Goal: Task Accomplishment & Management: Manage account settings

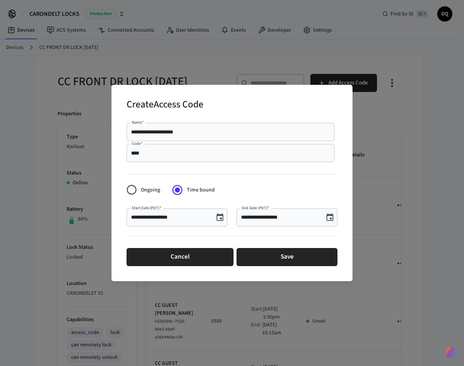
click at [220, 218] on icon "Choose date, selected date is Sep 18, 2025" at bounding box center [219, 217] width 7 height 8
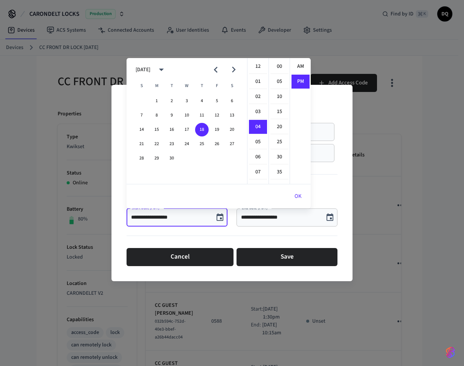
scroll to position [14, 0]
click at [235, 70] on icon "Next month" at bounding box center [234, 70] width 4 height 6
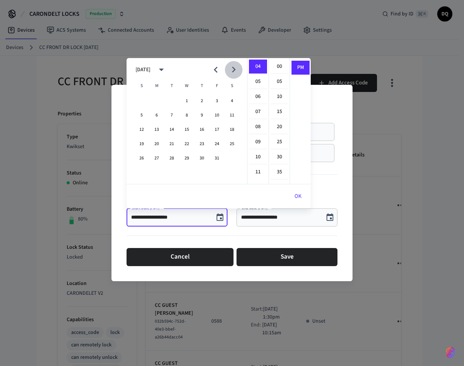
click at [235, 70] on icon "Next month" at bounding box center [234, 70] width 4 height 6
click at [205, 115] on button "12" at bounding box center [202, 115] width 14 height 14
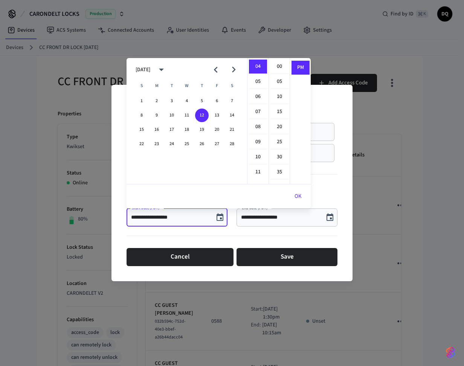
scroll to position [0, 0]
click at [258, 81] on li "01" at bounding box center [258, 82] width 18 height 14
click at [279, 154] on li "30" at bounding box center [279, 157] width 18 height 14
type input "**********"
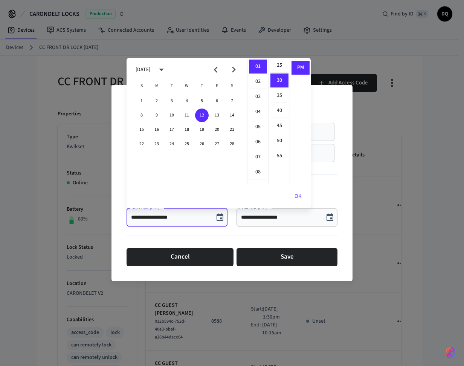
scroll to position [90, 0]
click at [300, 195] on button "OK" at bounding box center [297, 196] width 25 height 18
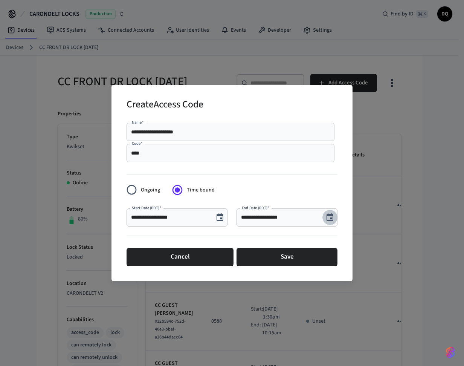
click at [329, 216] on icon "Choose date, selected date is Sep 18, 2025" at bounding box center [329, 217] width 9 height 9
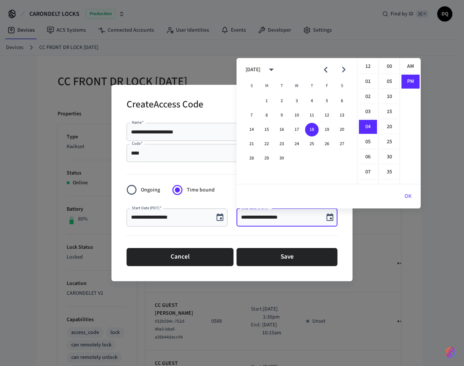
scroll to position [14, 0]
click at [344, 67] on icon "Next month" at bounding box center [344, 70] width 12 height 12
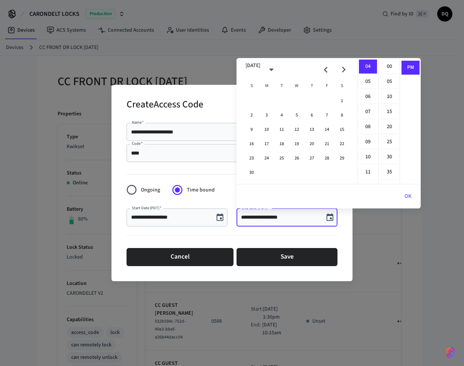
click at [344, 67] on icon "Next month" at bounding box center [344, 70] width 12 height 12
click at [297, 128] on button "18" at bounding box center [297, 130] width 14 height 14
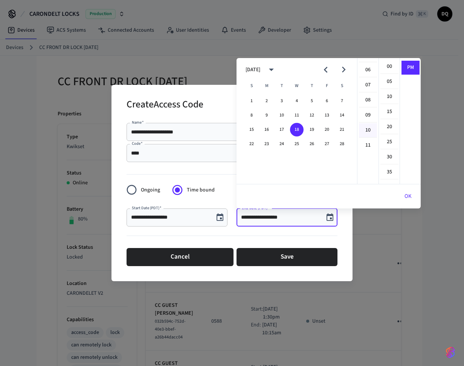
click at [366, 129] on li "10" at bounding box center [368, 130] width 18 height 14
click at [387, 110] on li "15" at bounding box center [389, 112] width 18 height 14
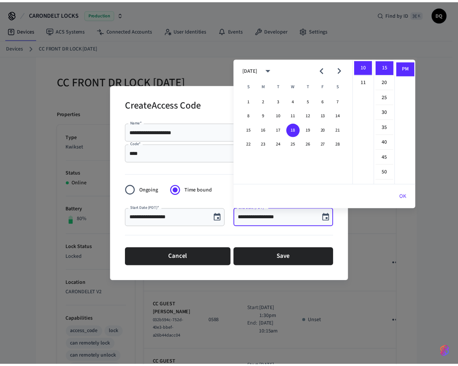
scroll to position [0, 0]
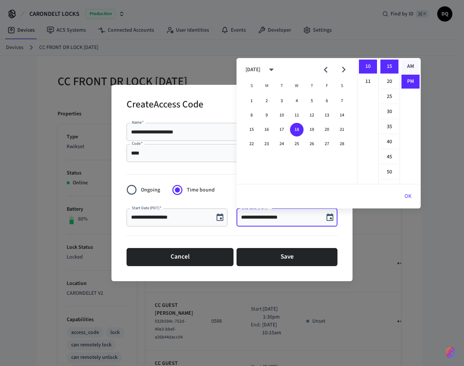
click at [410, 63] on li "AM" at bounding box center [410, 66] width 18 height 14
type input "**********"
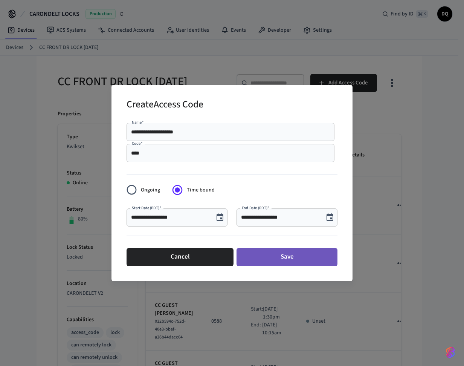
click at [286, 255] on button "Save" at bounding box center [286, 257] width 101 height 18
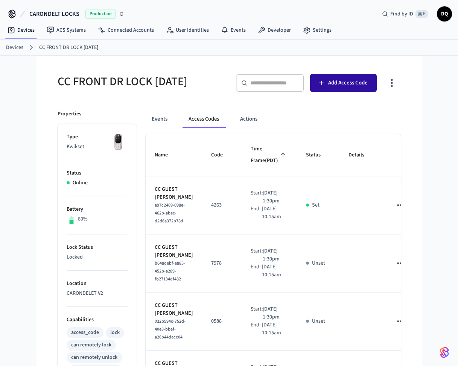
click at [335, 81] on span "Add Access Code" at bounding box center [348, 83] width 40 height 10
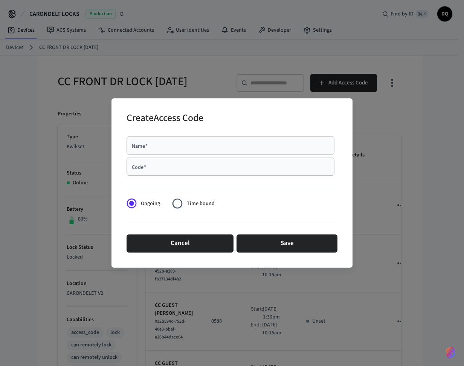
click at [201, 148] on input "Name   *" at bounding box center [230, 146] width 199 height 8
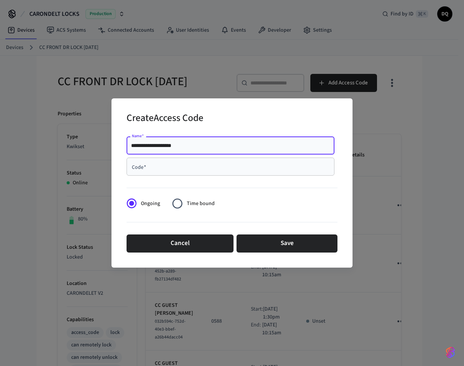
type input "**********"
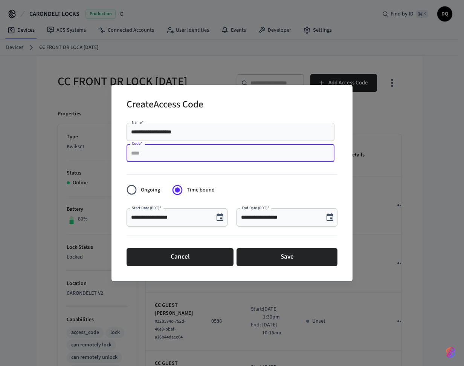
click at [155, 154] on input "Code   *" at bounding box center [230, 153] width 199 height 8
paste input "*****"
type input "*****"
click at [220, 217] on icon "Choose date, selected date is Sep 18, 2025" at bounding box center [219, 217] width 9 height 9
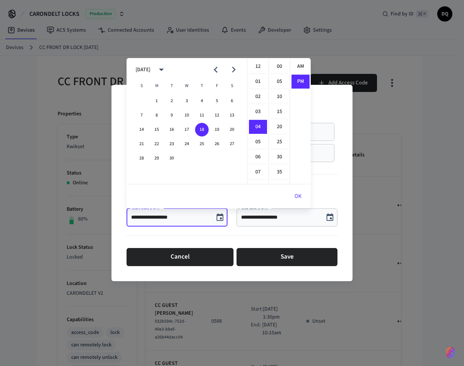
scroll to position [14, 0]
click at [235, 69] on icon "Next month" at bounding box center [234, 70] width 12 height 12
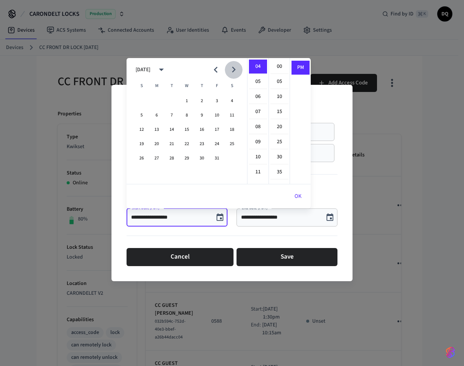
click at [235, 68] on icon "Next month" at bounding box center [234, 70] width 12 height 12
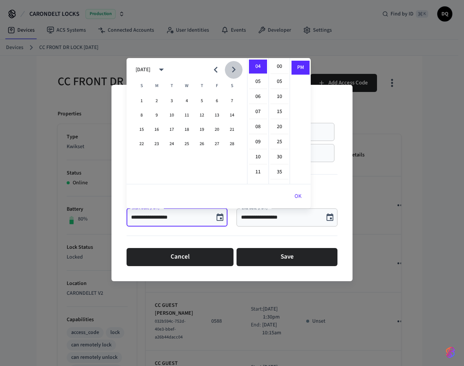
click at [235, 68] on icon "Next month" at bounding box center [234, 70] width 12 height 12
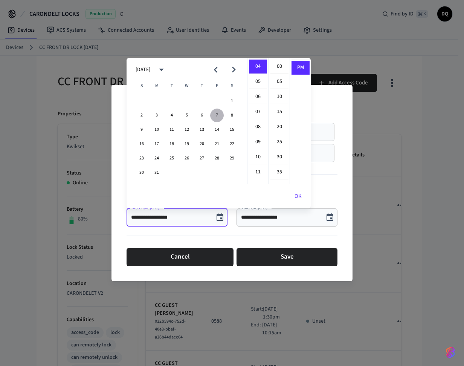
click at [218, 114] on button "7" at bounding box center [217, 115] width 14 height 14
click at [259, 81] on li "01" at bounding box center [258, 82] width 18 height 14
click at [278, 156] on li "30" at bounding box center [279, 157] width 18 height 14
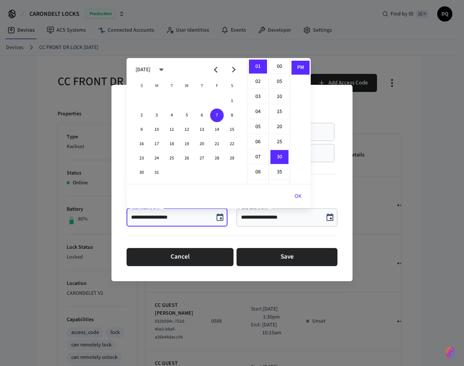
type input "**********"
click at [299, 194] on button "OK" at bounding box center [297, 196] width 25 height 18
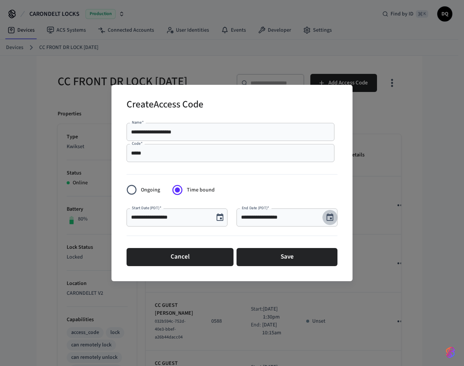
click at [331, 218] on icon "Choose date, selected date is Sep 18, 2025" at bounding box center [329, 217] width 7 height 8
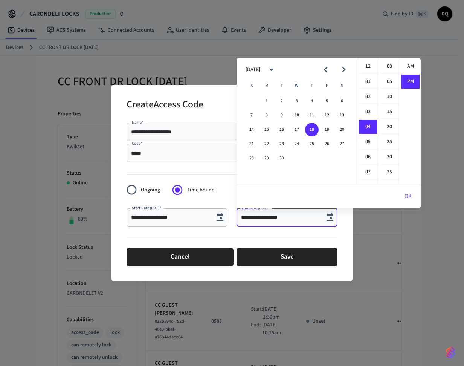
scroll to position [14, 0]
click at [346, 70] on icon "Next month" at bounding box center [344, 70] width 12 height 12
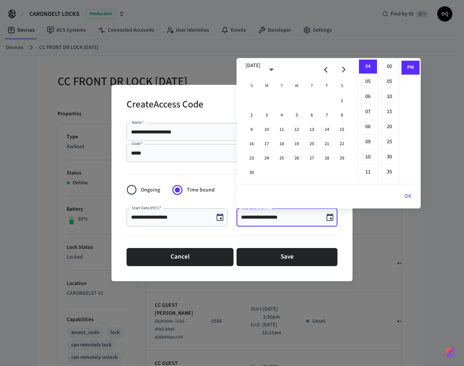
click at [346, 70] on icon "Next month" at bounding box center [344, 70] width 12 height 12
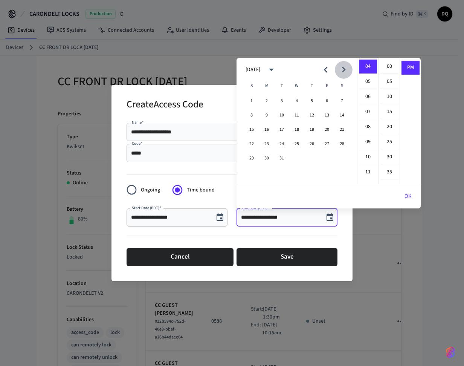
click at [346, 70] on icon "Next month" at bounding box center [344, 70] width 12 height 12
click at [267, 130] on button "10" at bounding box center [267, 130] width 14 height 14
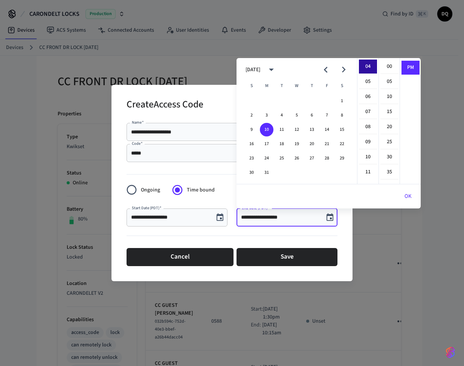
scroll to position [0, 0]
click at [366, 72] on li "10" at bounding box center [368, 72] width 18 height 14
click at [387, 107] on li "15" at bounding box center [389, 112] width 18 height 14
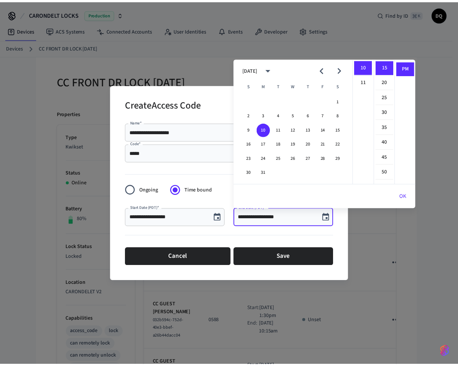
scroll to position [0, 0]
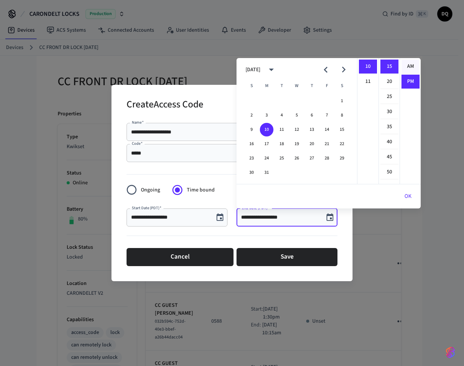
click at [410, 65] on li "AM" at bounding box center [410, 66] width 18 height 14
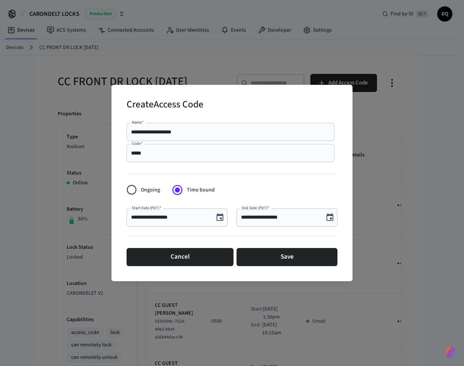
type input "**********"
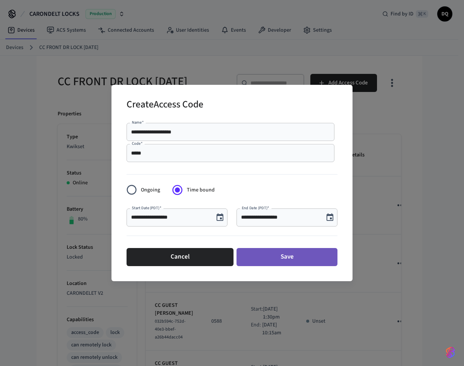
click at [290, 256] on button "Save" at bounding box center [286, 257] width 101 height 18
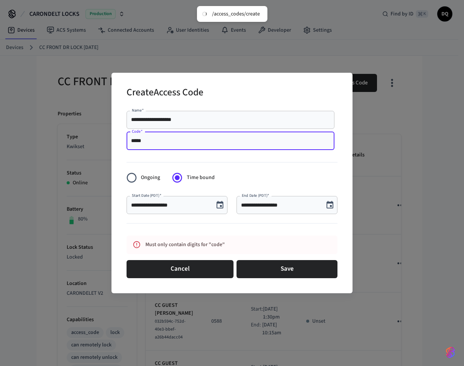
drag, startPoint x: 151, startPoint y: 142, endPoint x: 111, endPoint y: 141, distance: 40.7
click at [111, 141] on div "**********" at bounding box center [232, 183] width 464 height 366
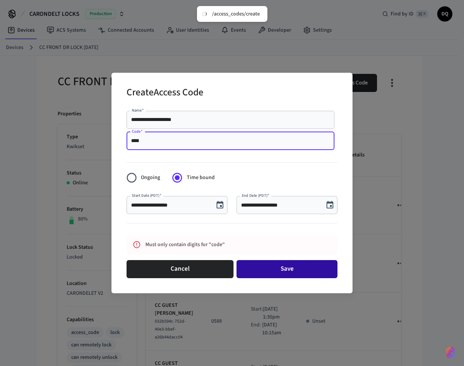
type input "****"
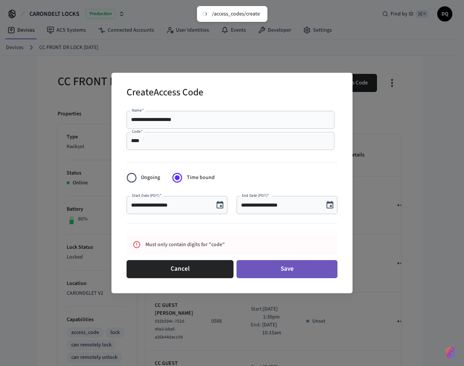
click at [279, 264] on button "Save" at bounding box center [286, 269] width 101 height 18
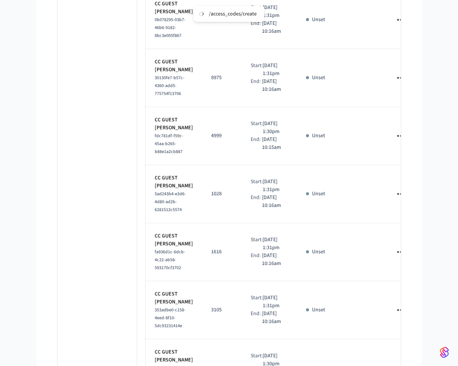
scroll to position [955, 0]
